Goal: Task Accomplishment & Management: Manage account settings

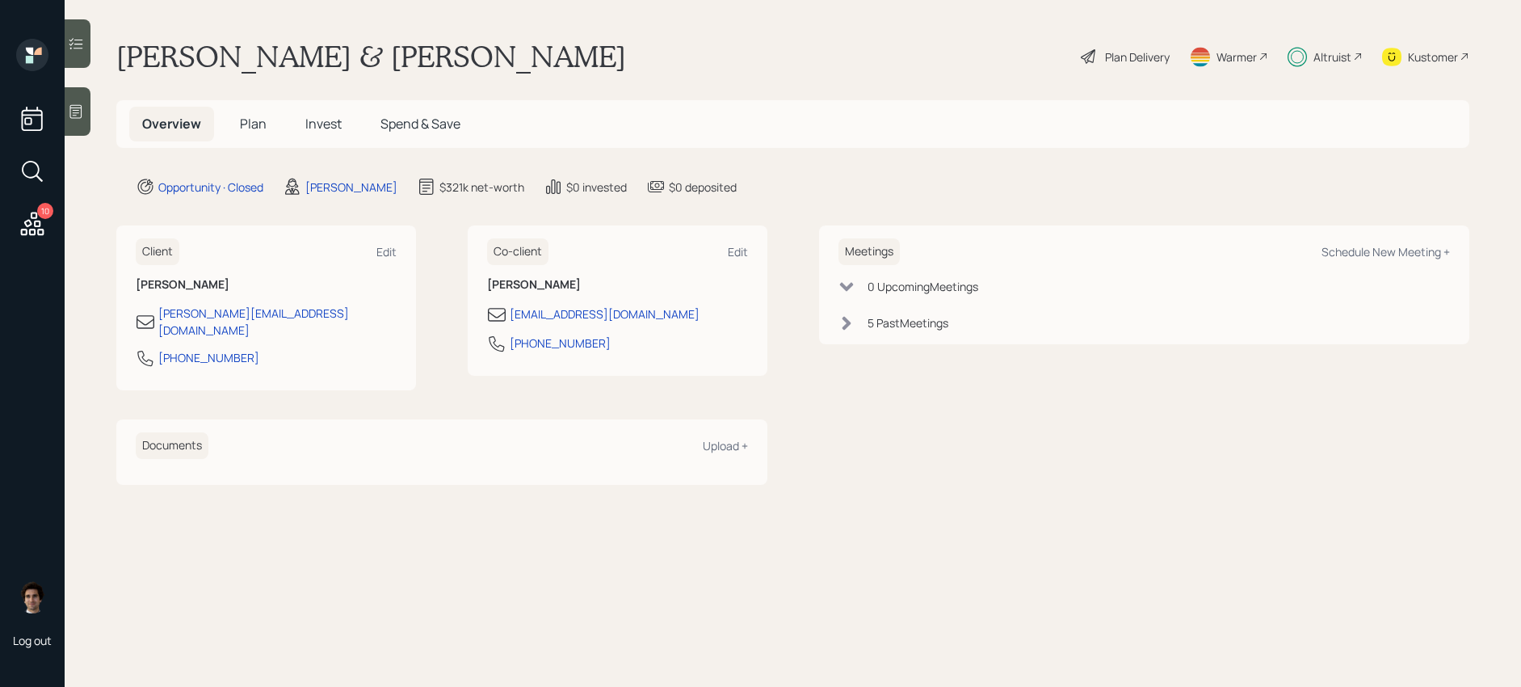
click at [326, 111] on h5 "Invest" at bounding box center [323, 124] width 62 height 35
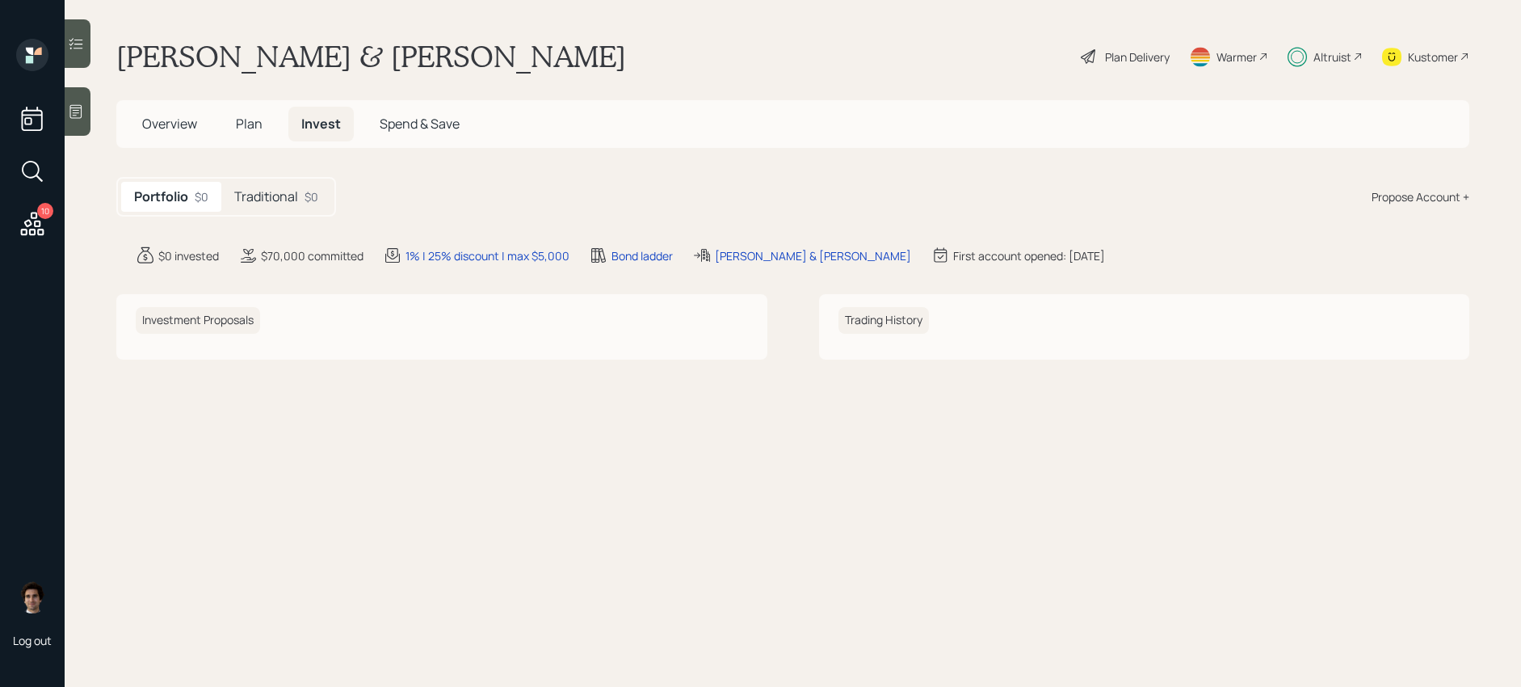
click at [242, 195] on h5 "Traditional" at bounding box center [266, 196] width 64 height 15
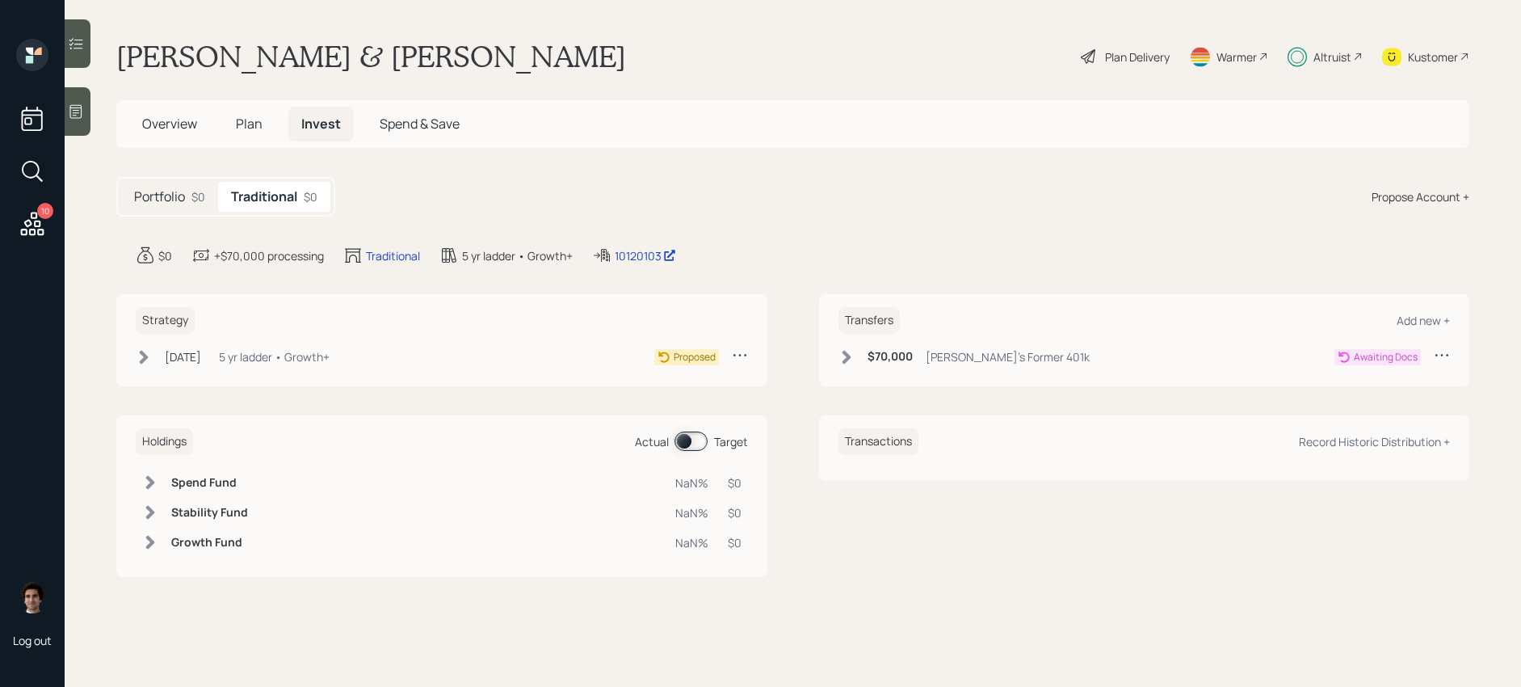
click at [971, 347] on div "$70,000 [PERSON_NAME]'s Former 401k" at bounding box center [964, 357] width 251 height 20
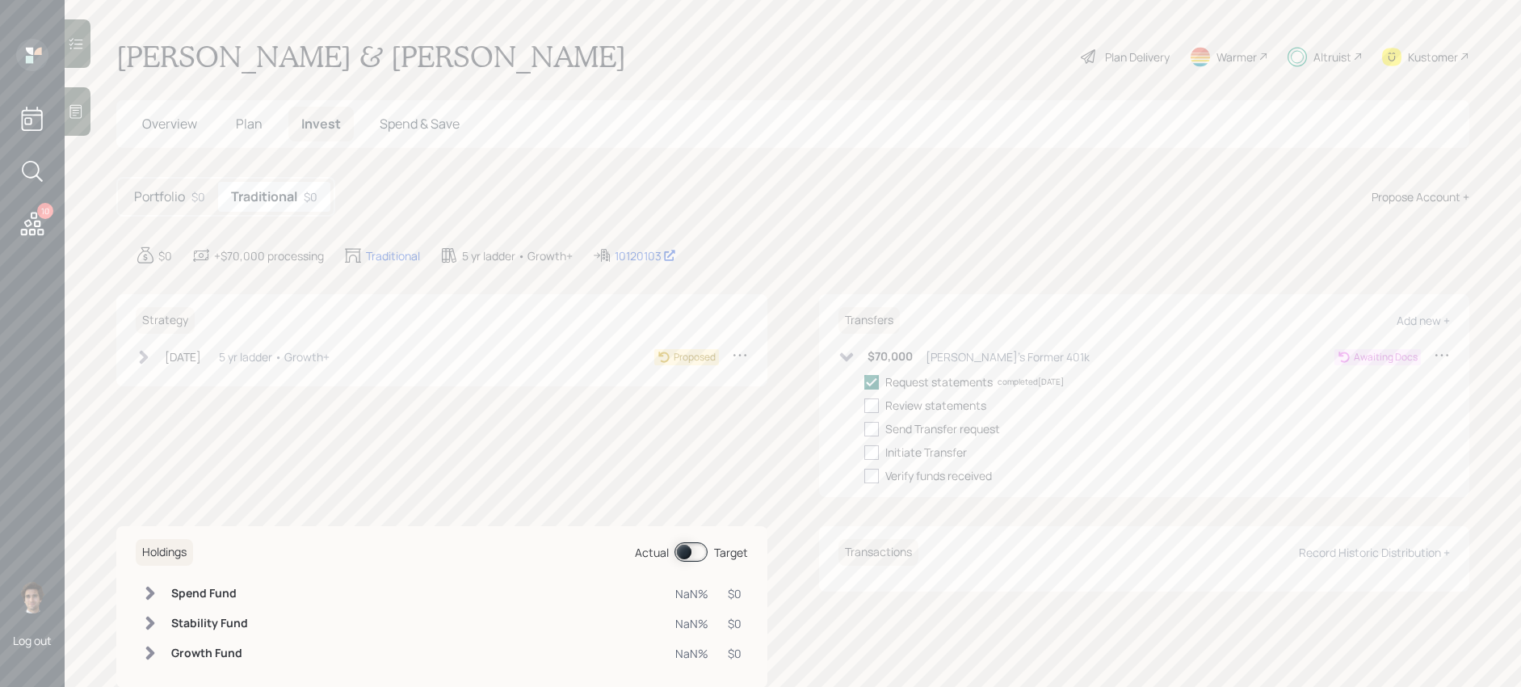
click at [1444, 352] on icon at bounding box center [1442, 355] width 16 height 16
click at [1402, 397] on div "Cancel Transfer" at bounding box center [1392, 400] width 116 height 15
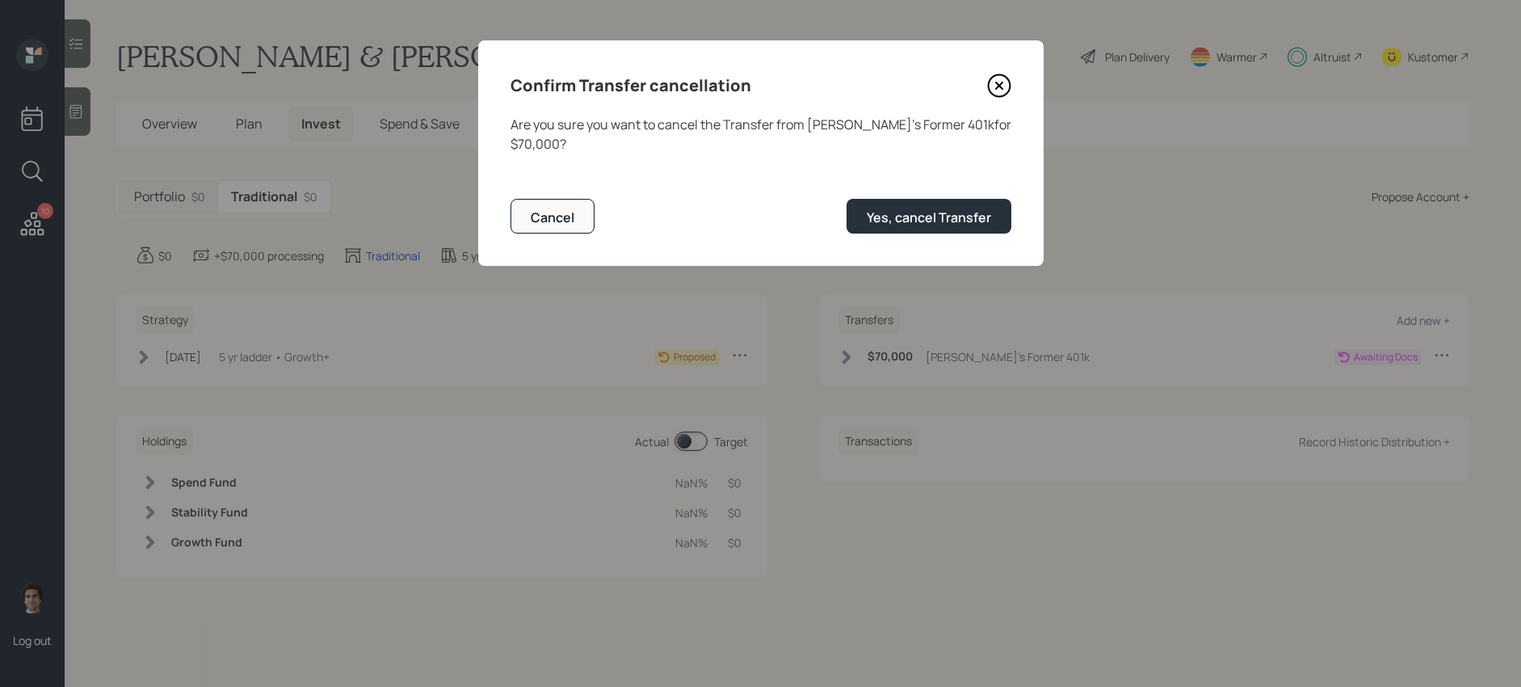
click at [988, 229] on div "Confirm Transfer cancellation Are you sure you want to cancel the Transfer from…" at bounding box center [760, 152] width 565 height 225
click at [988, 208] on div "Yes, cancel Transfer" at bounding box center [929, 217] width 124 height 18
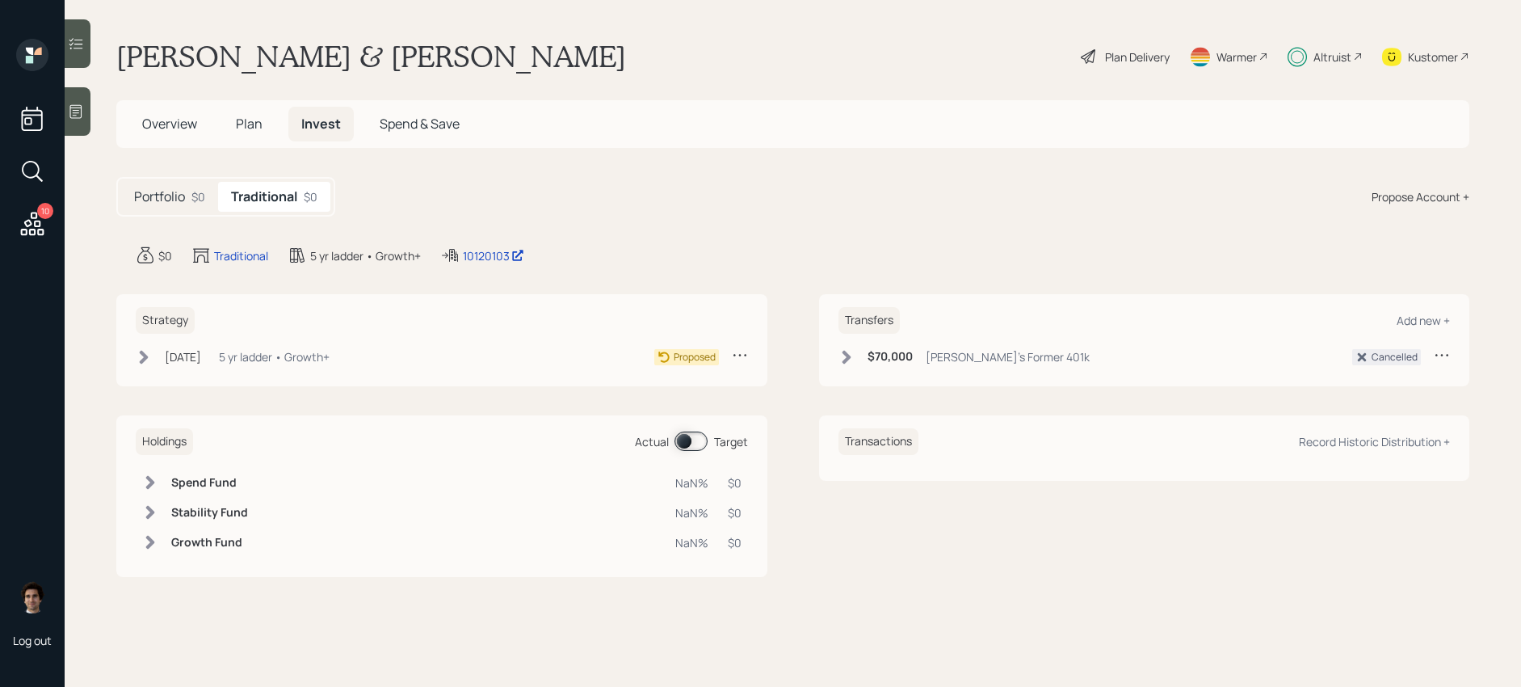
click at [325, 368] on div "[DATE] [DATE] 5:39 PM EDT 5 yr ladder • Growth+ Proposed" at bounding box center [442, 360] width 612 height 27
click at [241, 350] on div "[DATE] [DATE] 5:39 PM EDT 5 yr ladder • Growth+" at bounding box center [233, 357] width 194 height 20
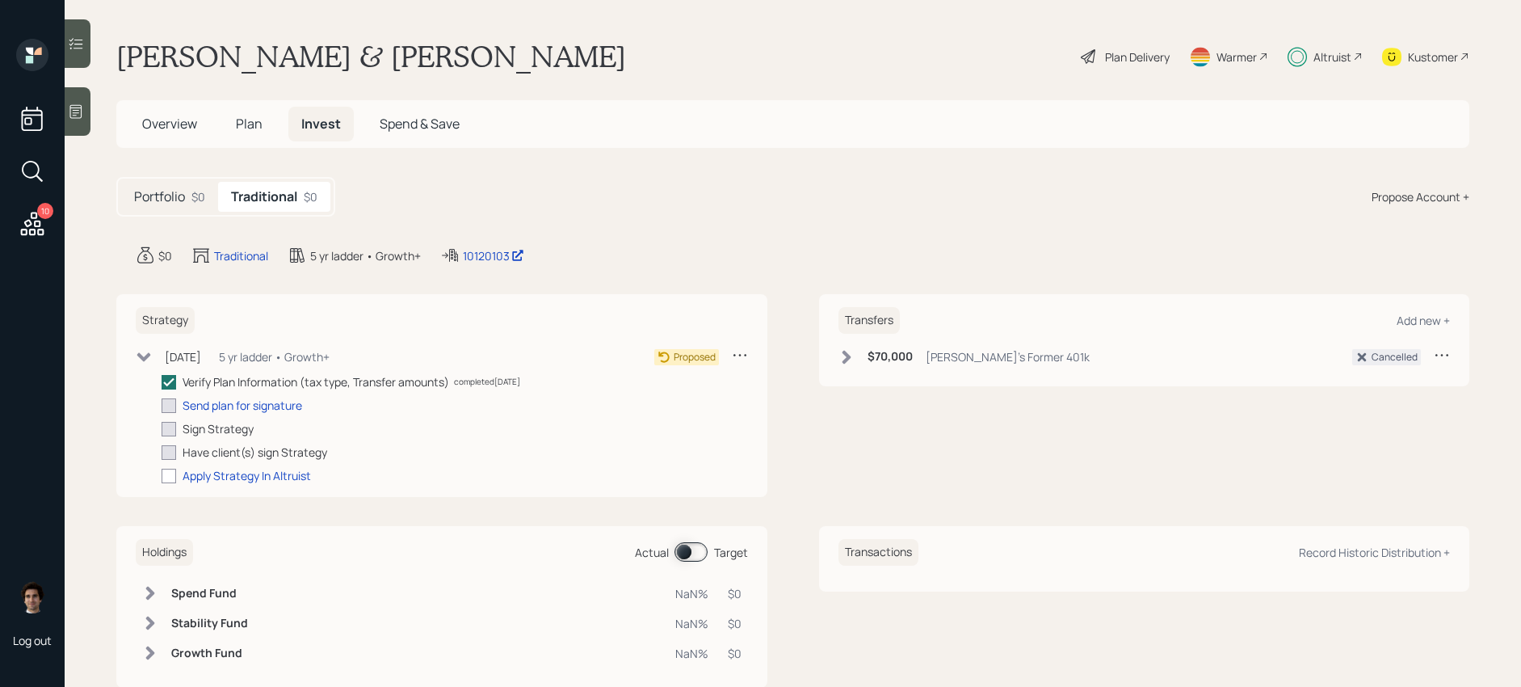
click at [738, 360] on icon at bounding box center [740, 355] width 16 height 16
click at [705, 407] on div "Cancel Strategy" at bounding box center [690, 400] width 116 height 15
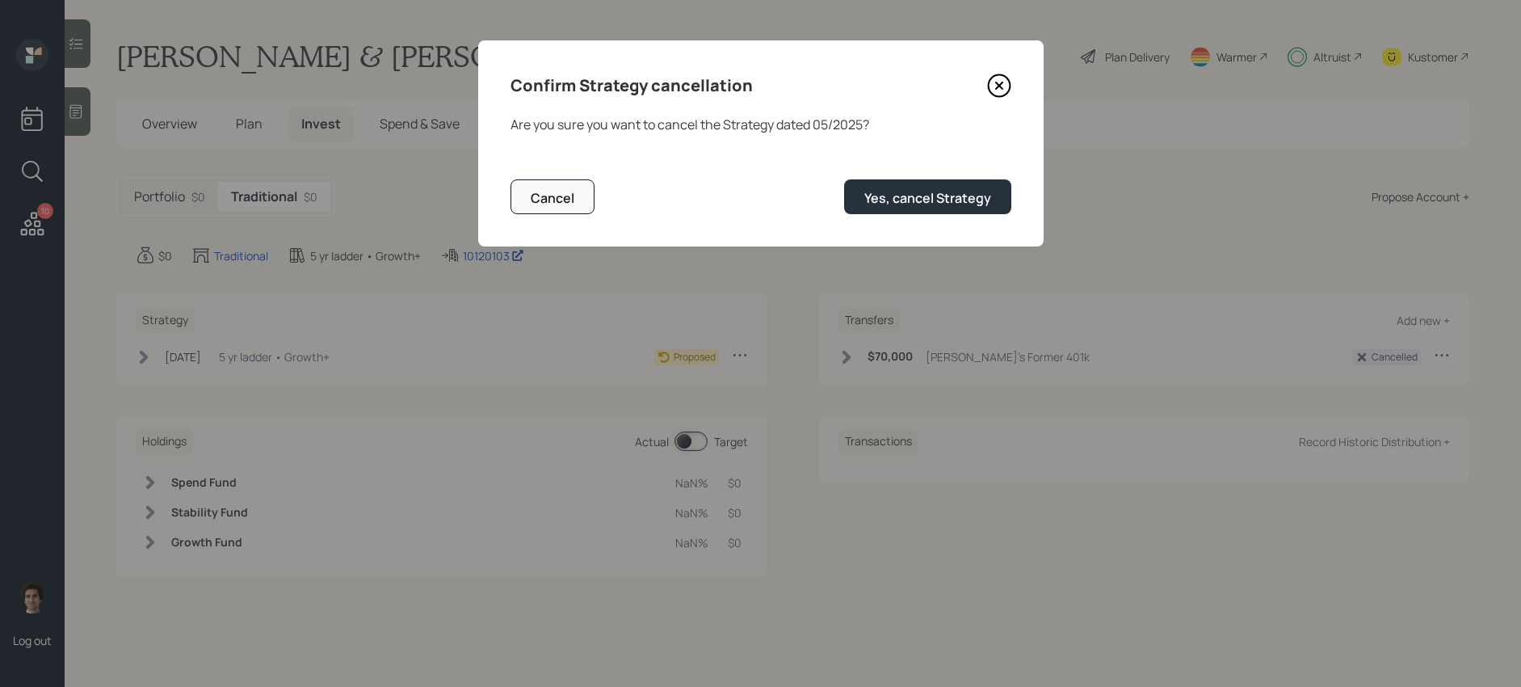
click at [993, 87] on icon at bounding box center [999, 86] width 24 height 24
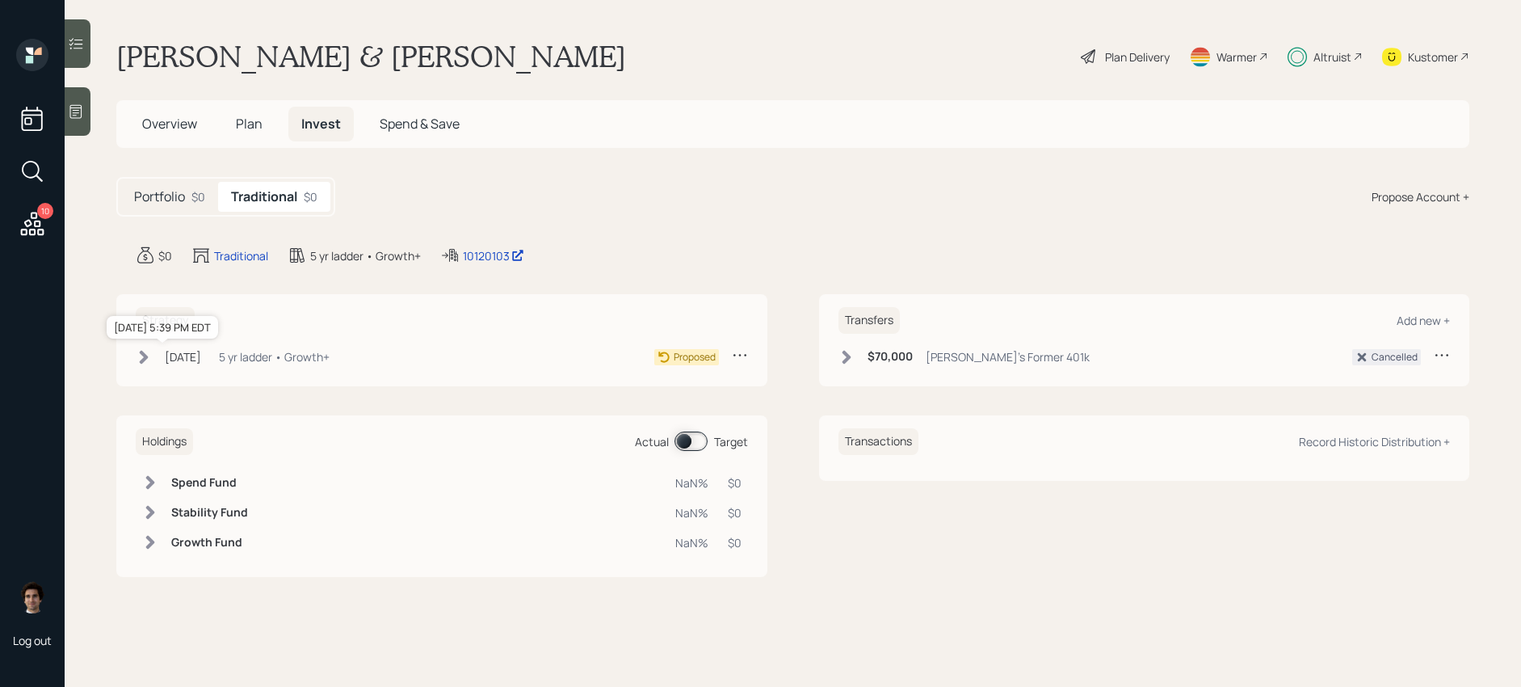
click at [169, 355] on div "May 5, 2025" at bounding box center [183, 356] width 36 height 17
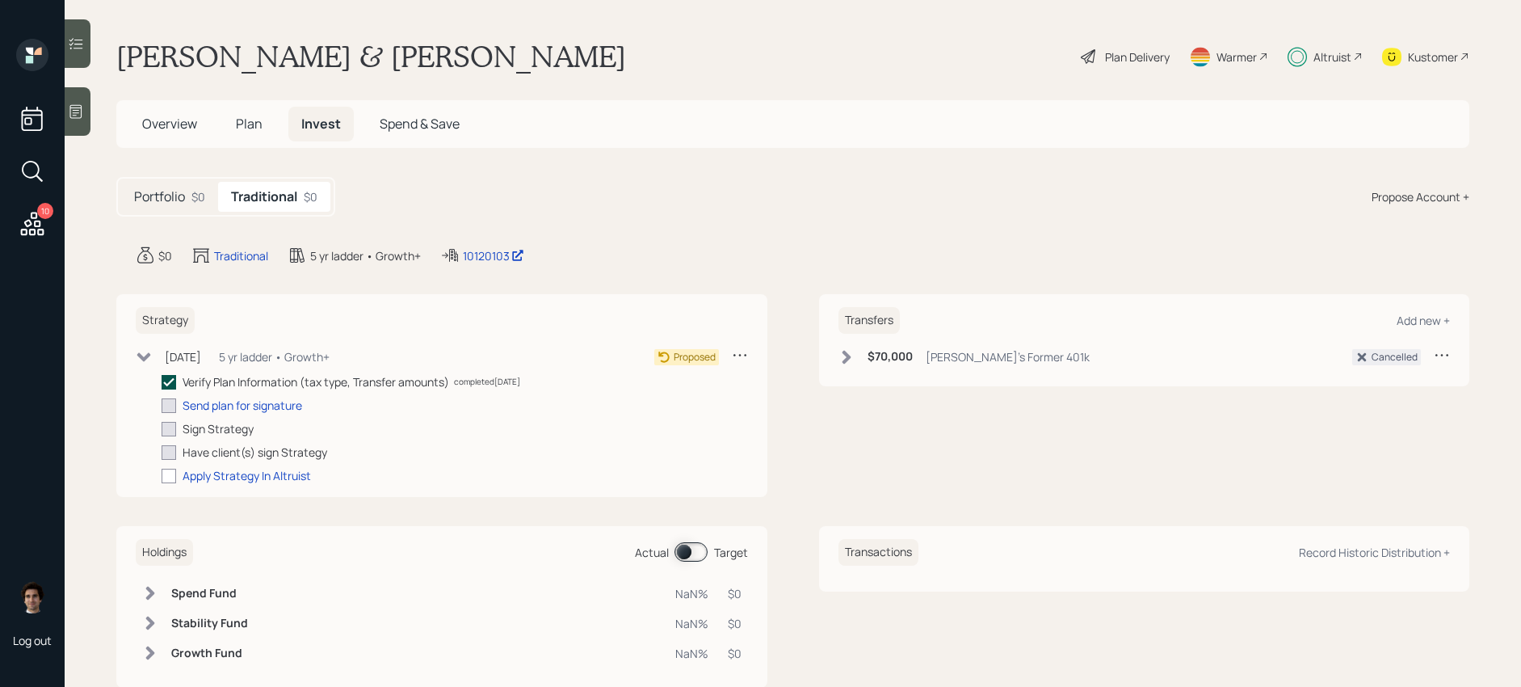
click at [166, 385] on polyline at bounding box center [169, 381] width 10 height 6
click at [162, 382] on input "checkbox" at bounding box center [161, 381] width 1 height 1
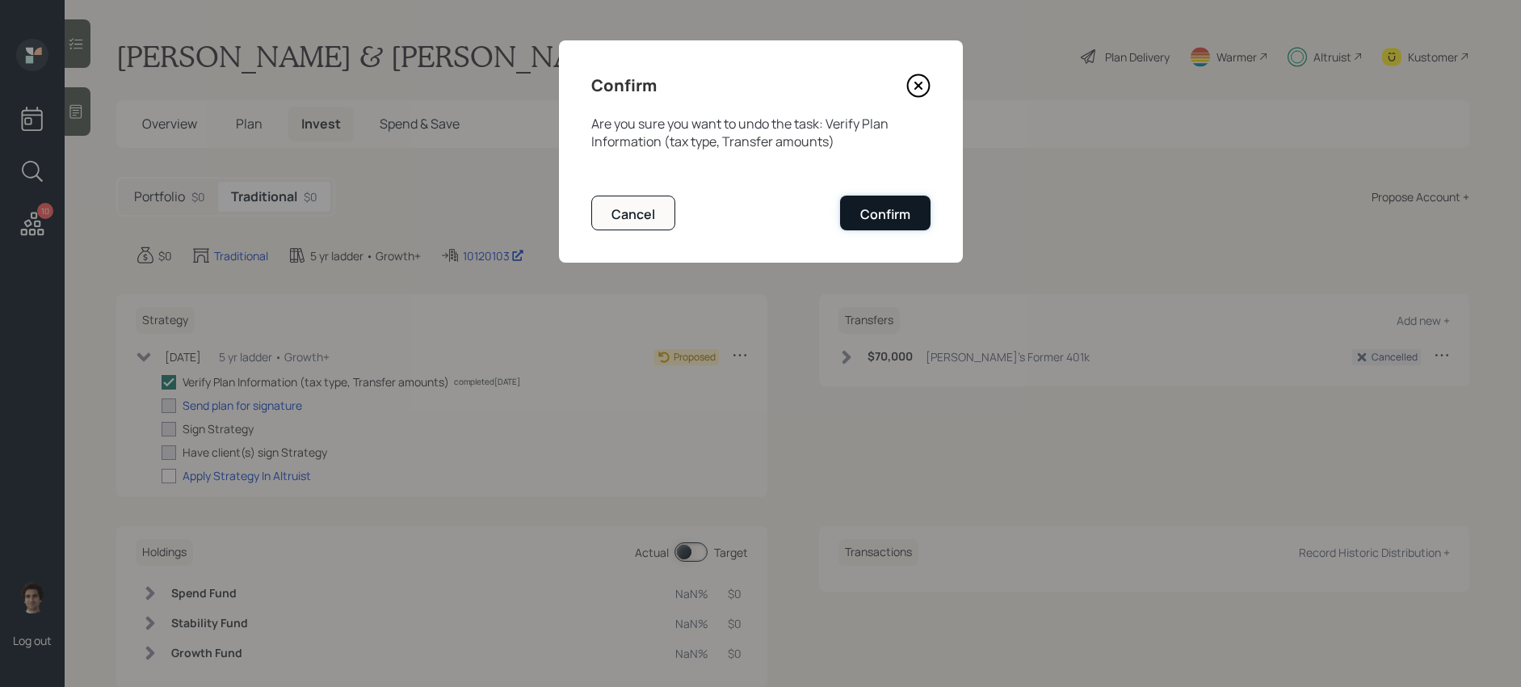
click at [902, 221] on div "Confirm" at bounding box center [885, 214] width 50 height 18
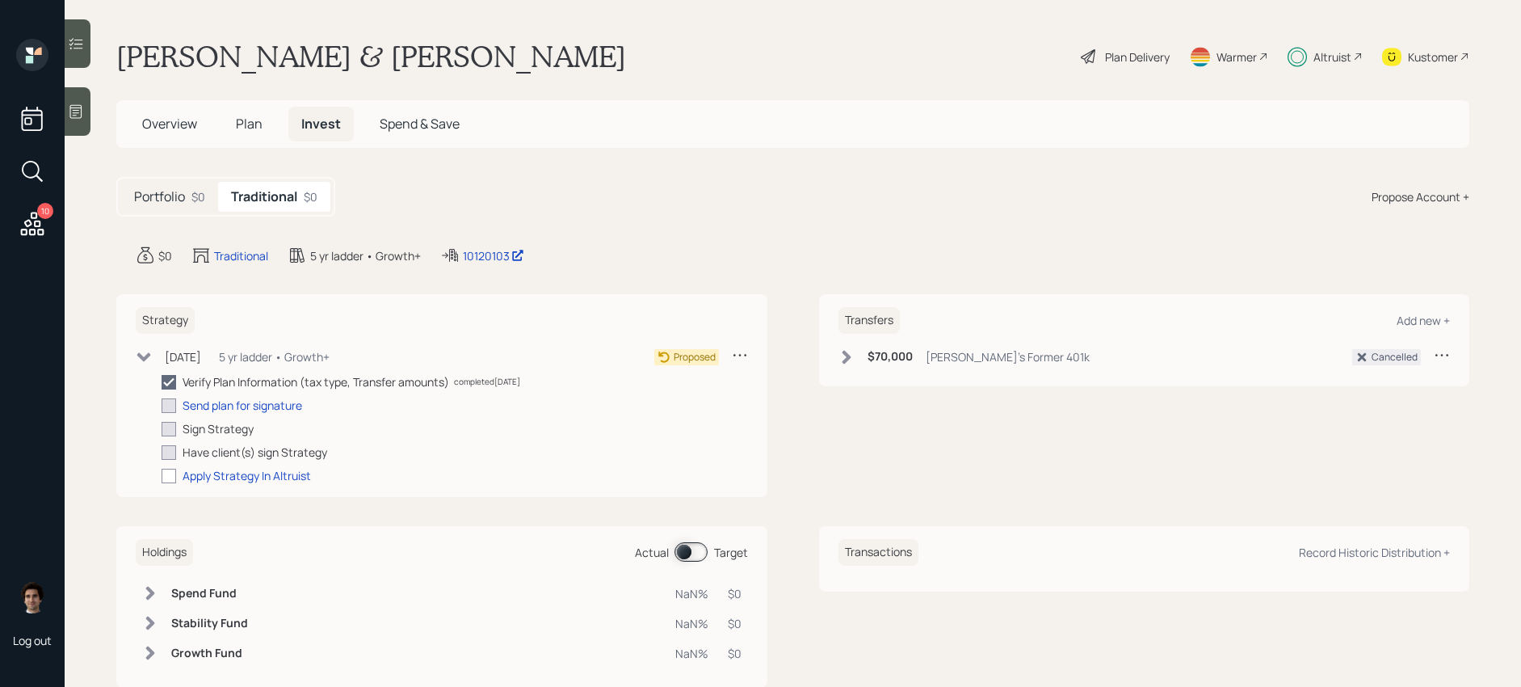
checkbox input "false"
click at [313, 362] on div "5 yr ladder • Growth+" at bounding box center [274, 356] width 111 height 17
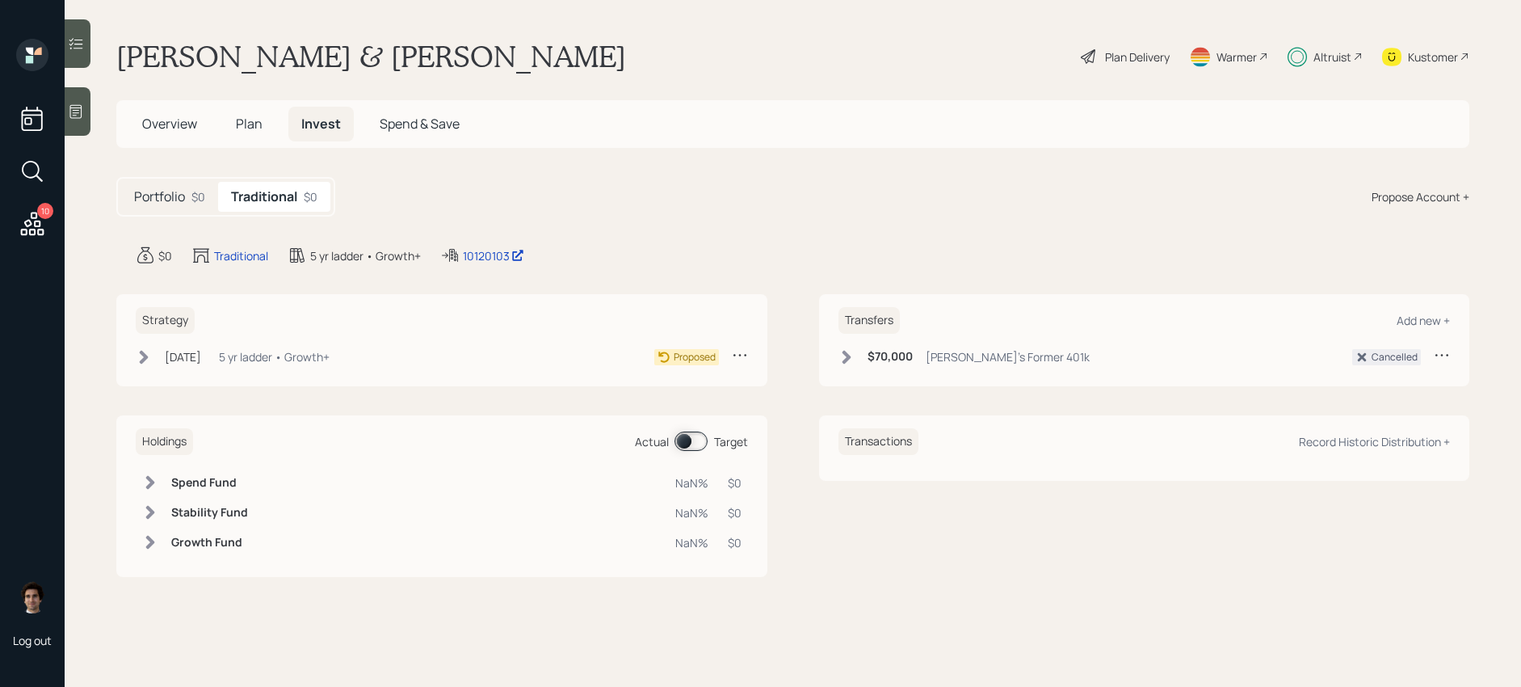
click at [738, 355] on icon at bounding box center [740, 355] width 16 height 16
click at [715, 402] on div "Cancel Strategy" at bounding box center [690, 400] width 116 height 15
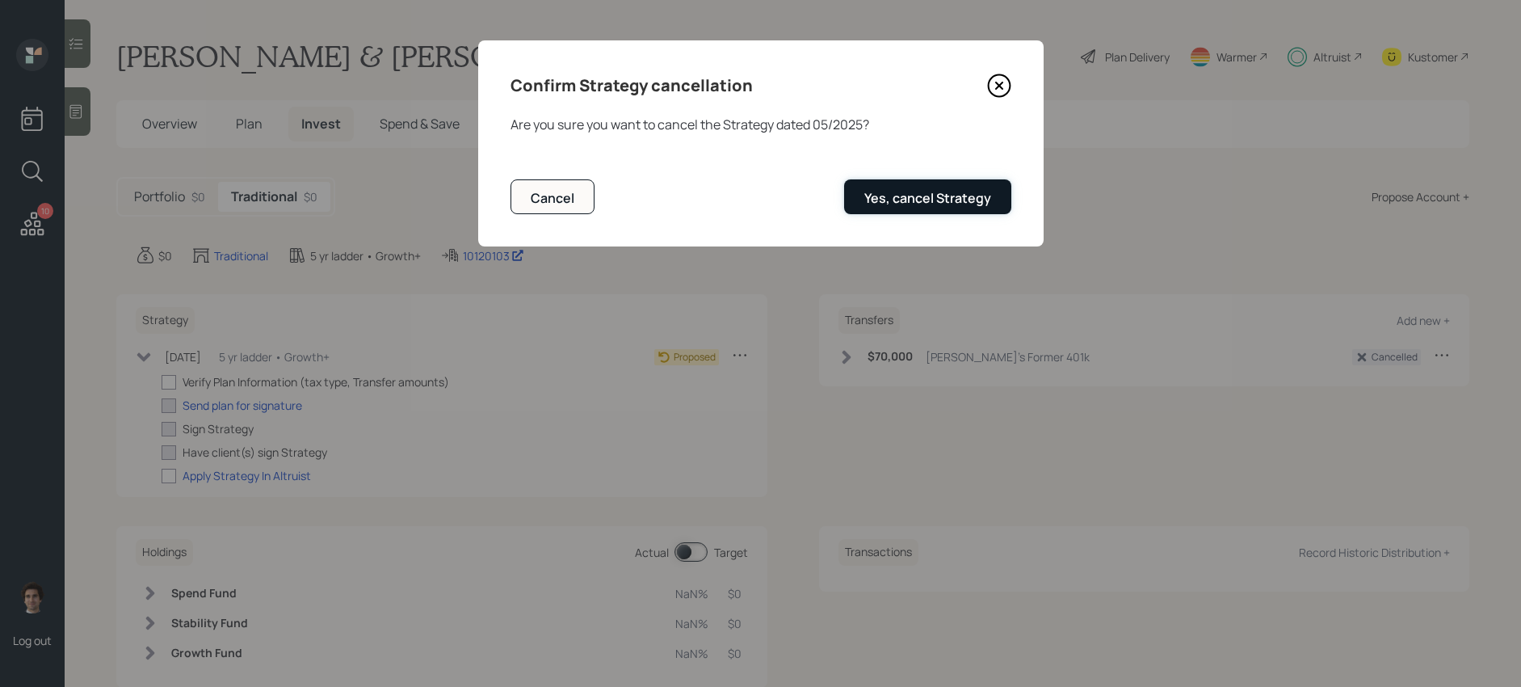
click at [955, 204] on div "Yes, cancel Strategy" at bounding box center [927, 198] width 127 height 18
